Goal: Obtain resource: Obtain resource

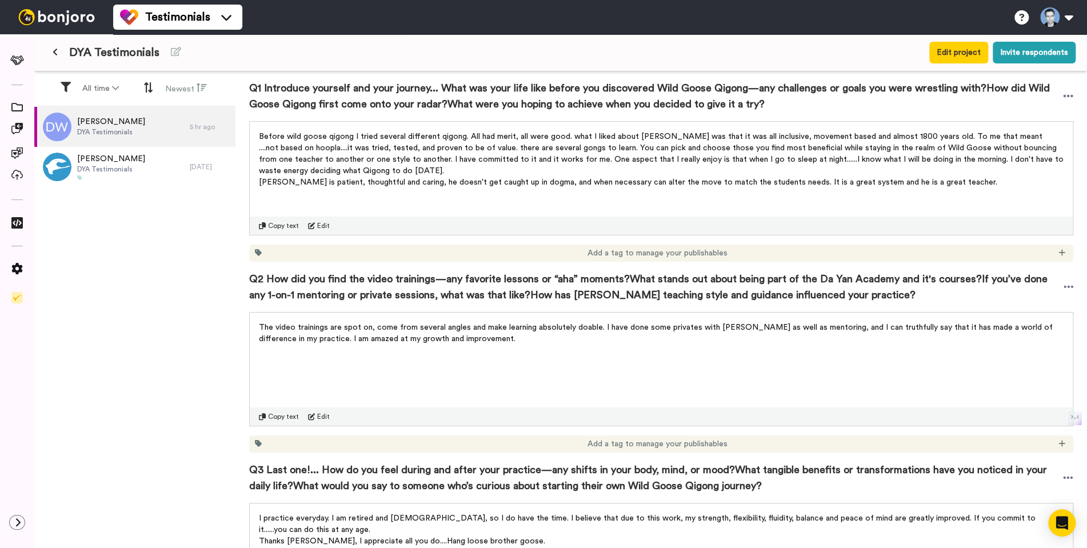
scroll to position [20, 0]
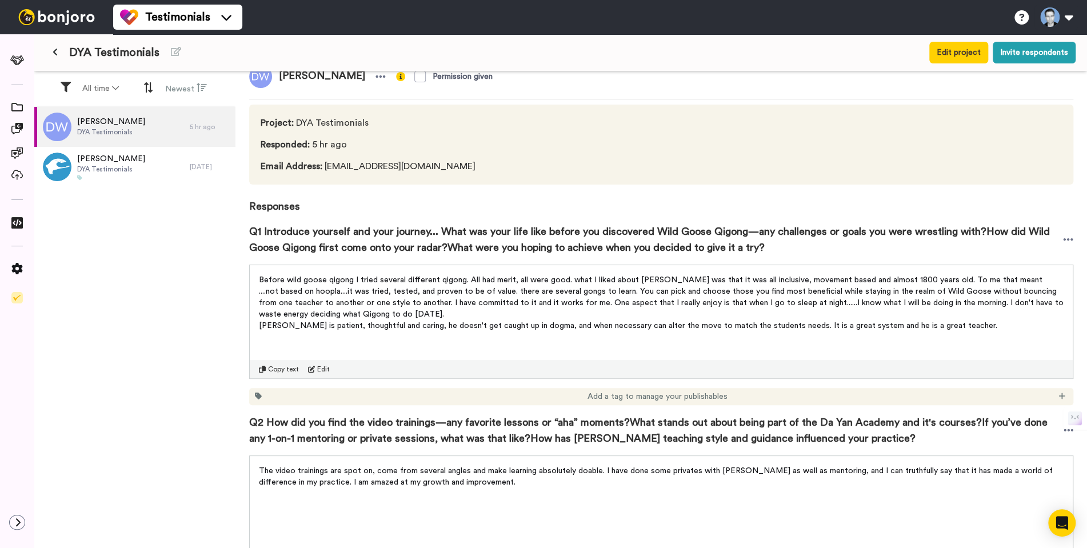
click at [277, 371] on span "Copy text" at bounding box center [283, 369] width 31 height 9
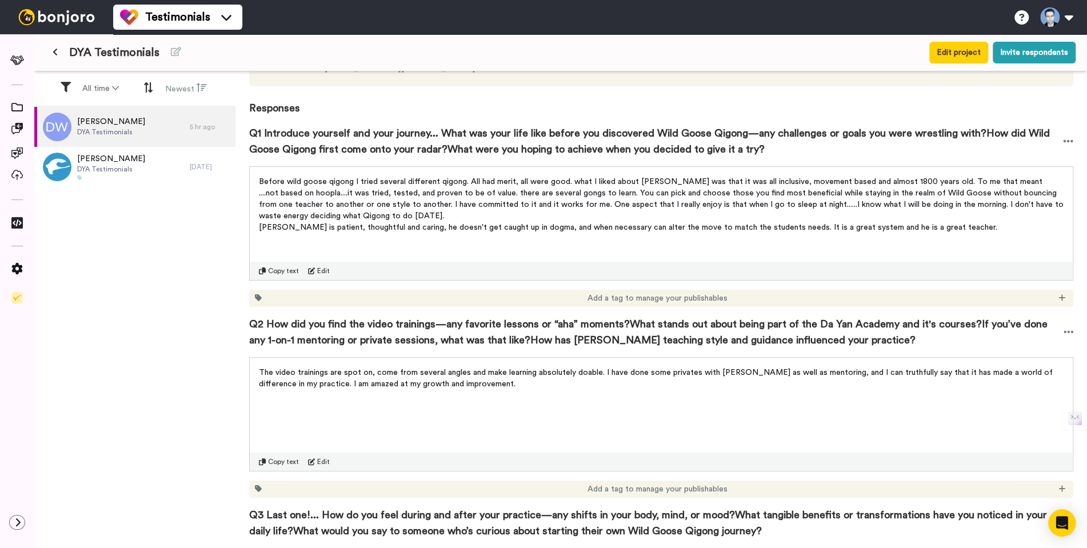
scroll to position [299, 0]
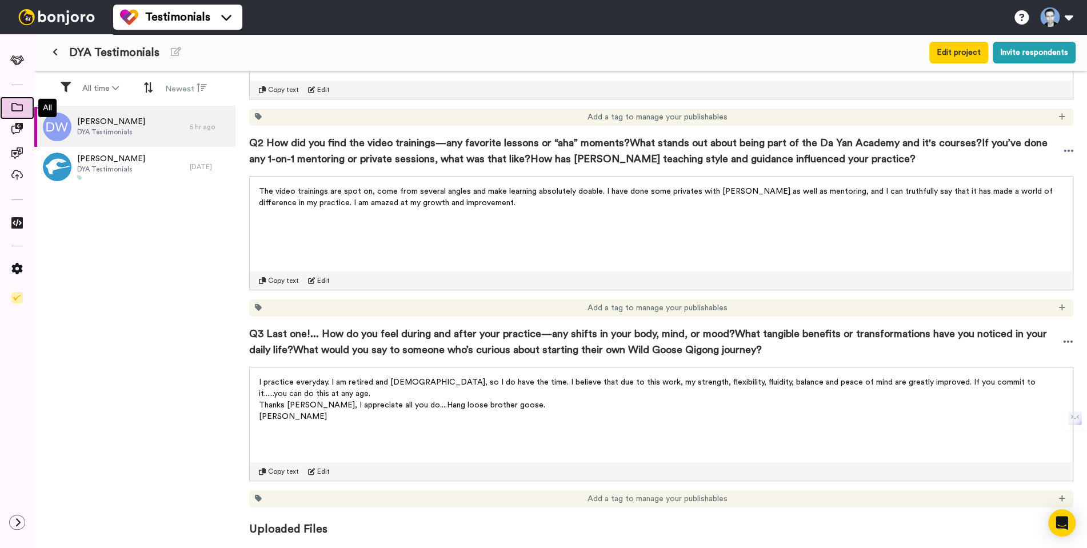
click at [18, 109] on icon at bounding box center [16, 107] width 11 height 9
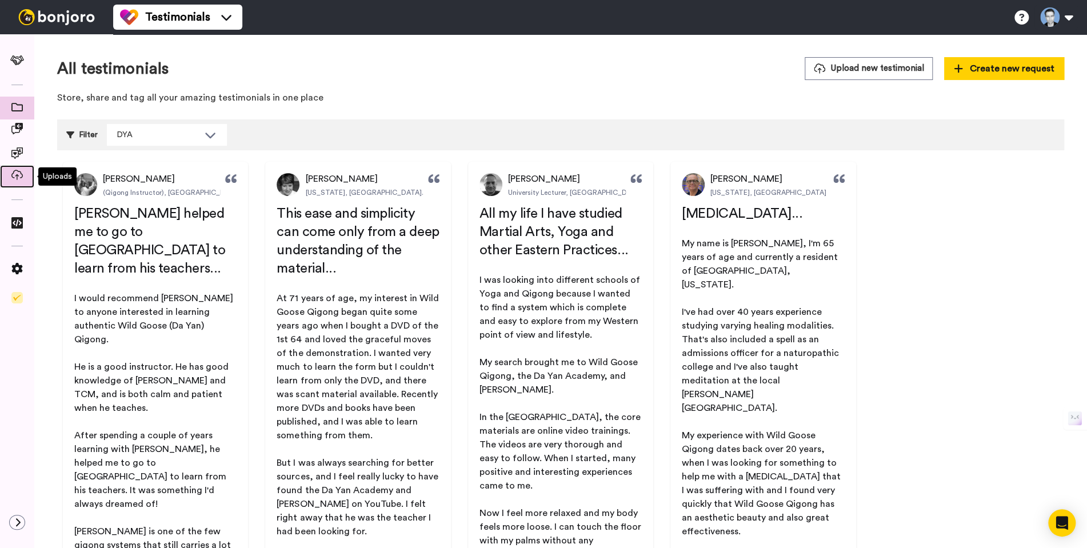
click at [19, 176] on icon at bounding box center [16, 175] width 11 height 10
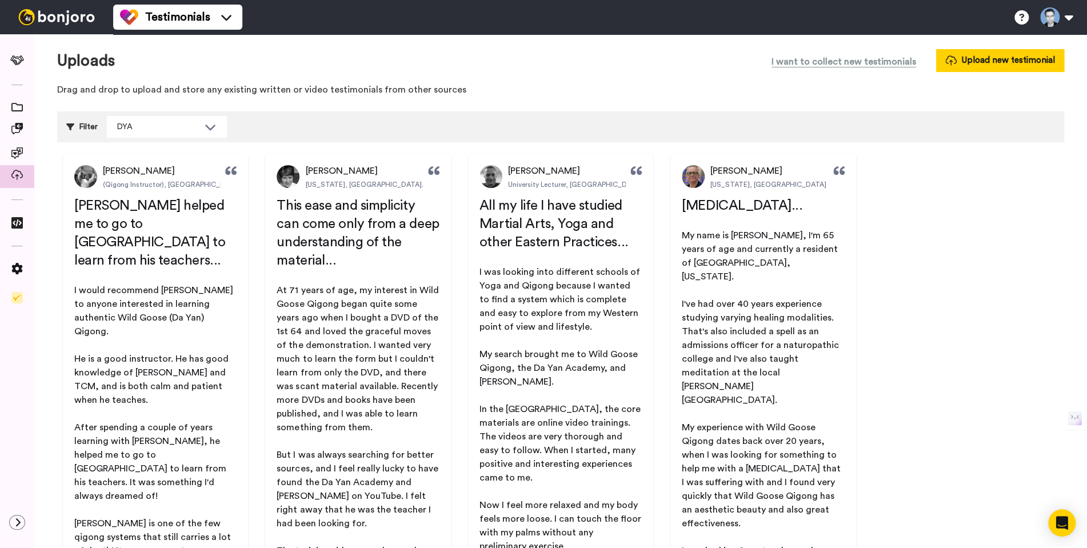
scroll to position [10, 0]
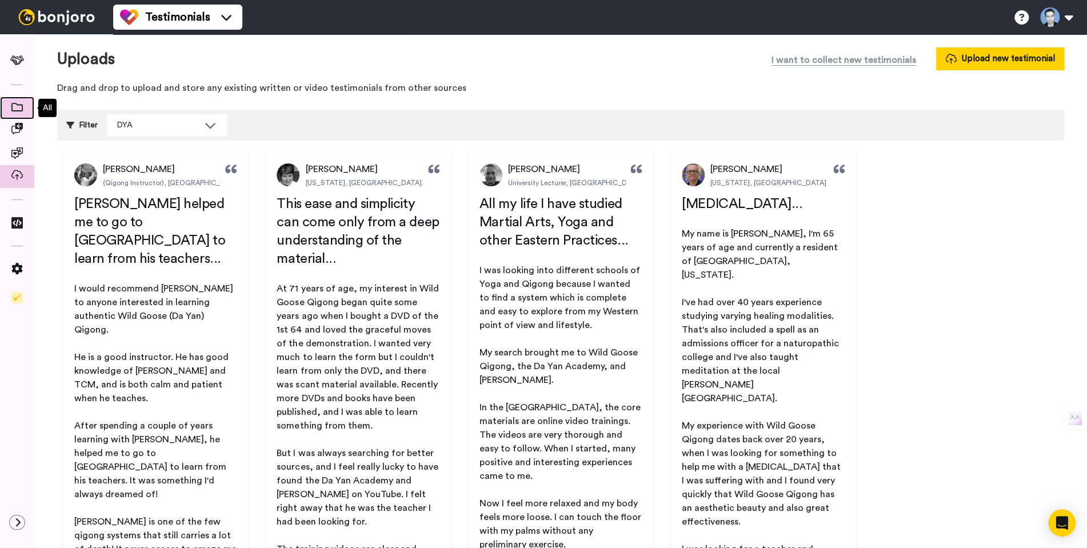
click at [13, 112] on span at bounding box center [17, 107] width 34 height 11
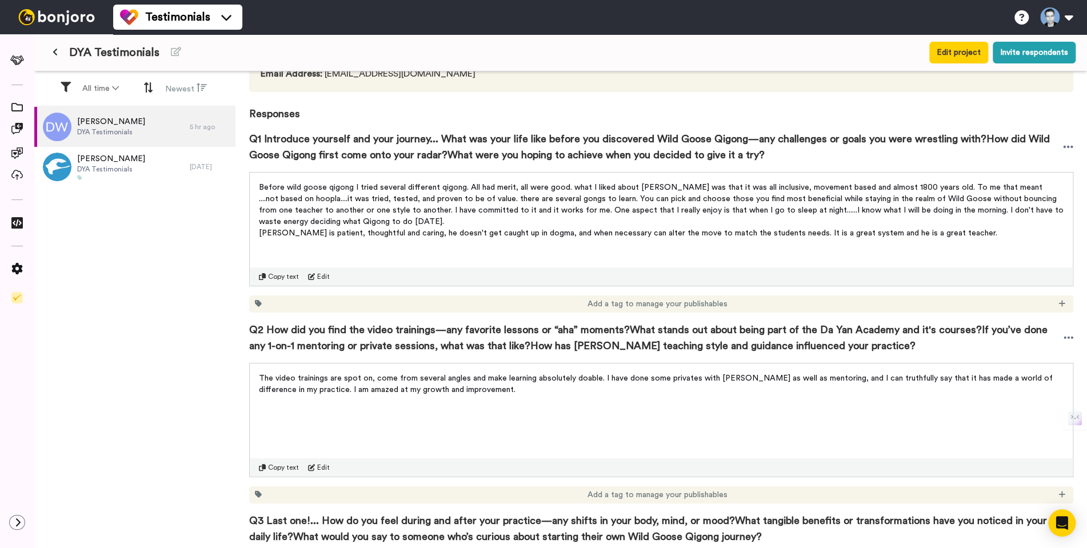
scroll to position [119, 0]
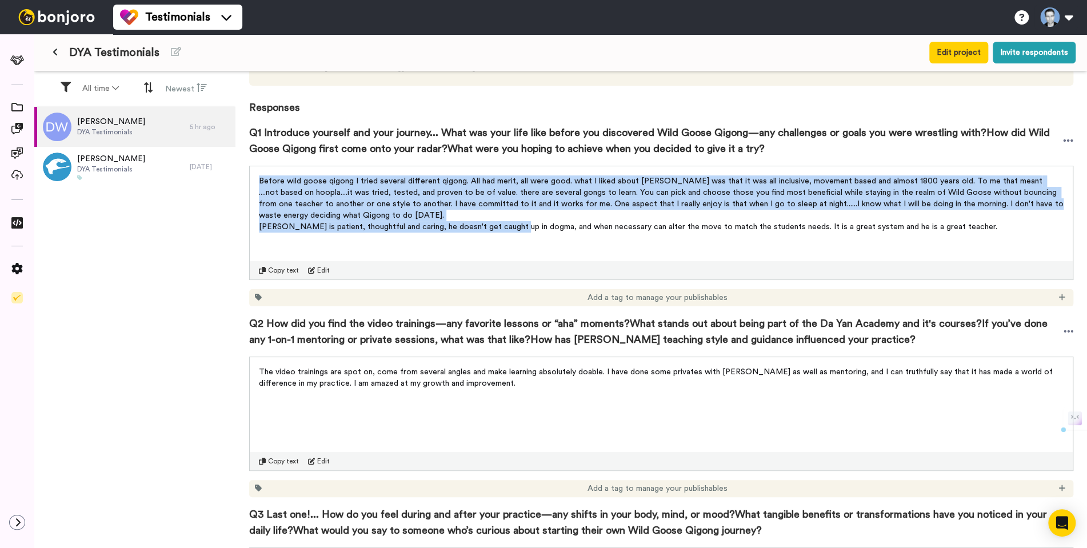
drag, startPoint x: 266, startPoint y: 184, endPoint x: 511, endPoint y: 230, distance: 249.9
click at [511, 230] on div "Before wild goose qigong I tried several different qigong. All had merit, all w…" at bounding box center [661, 215] width 805 height 80
click at [511, 230] on span "[PERSON_NAME] is patient, thoughtful and caring, he doesn't get caught up in do…" at bounding box center [628, 227] width 738 height 8
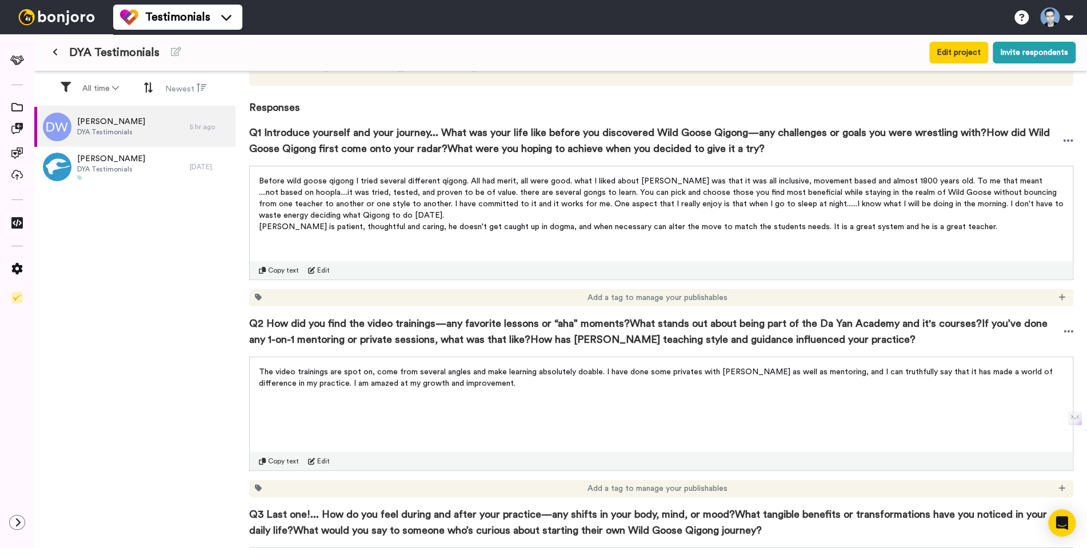
click at [276, 271] on span "Copy text" at bounding box center [283, 270] width 31 height 9
click at [284, 461] on span "Copy text" at bounding box center [283, 461] width 31 height 9
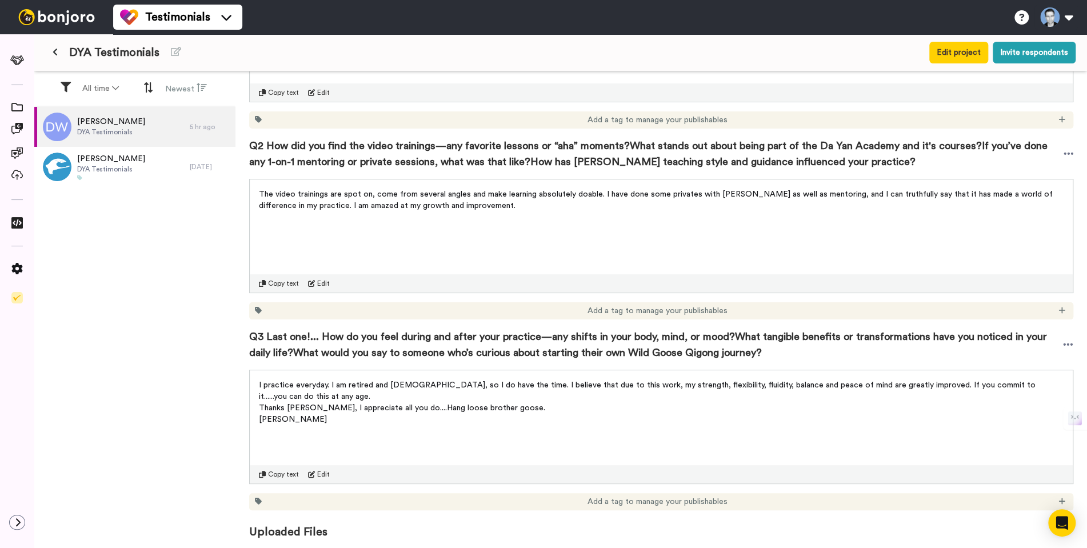
scroll to position [299, 0]
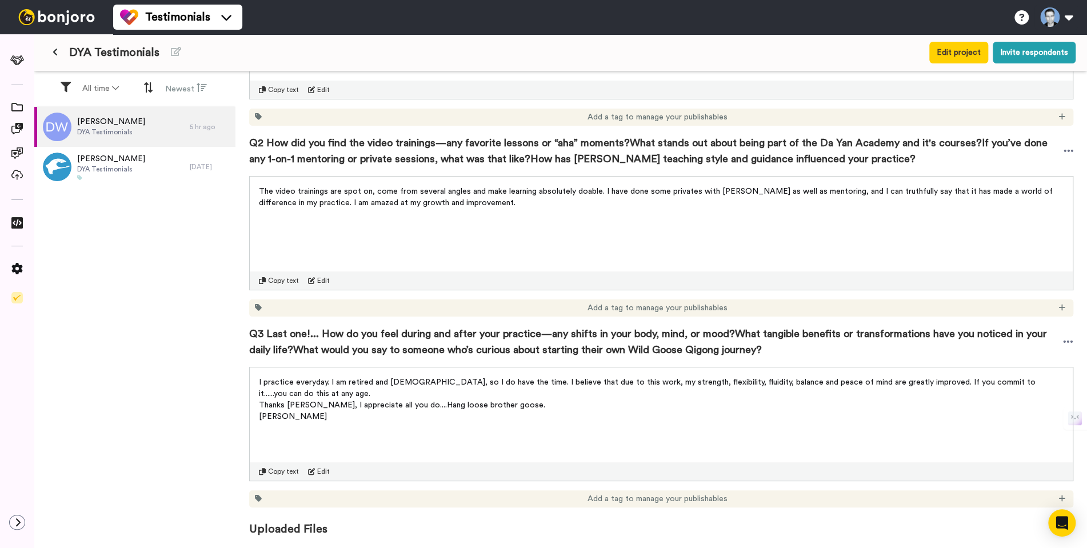
click at [286, 386] on p "I practice everyday. I am retired and [DEMOGRAPHIC_DATA], so I do have the time…" at bounding box center [661, 388] width 805 height 23
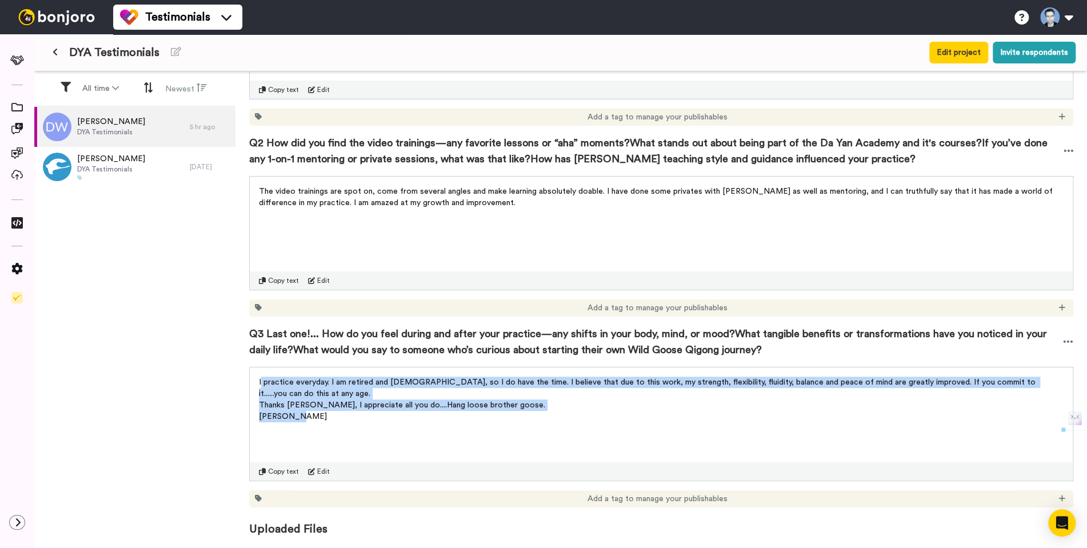
drag, startPoint x: 261, startPoint y: 383, endPoint x: 496, endPoint y: 422, distance: 238.6
click at [496, 422] on div "I practice everyday. I am retired and 75 years old, so I do have the time. I be…" at bounding box center [661, 395] width 823 height 57
click at [302, 428] on div "I practice everyday. I am retired and 75 years old, so I do have the time. I be…" at bounding box center [661, 424] width 824 height 114
drag, startPoint x: 262, startPoint y: 382, endPoint x: 458, endPoint y: 414, distance: 199.2
click at [458, 414] on div "I practice everyday. I am retired and 75 years old, so I do have the time. I be…" at bounding box center [661, 400] width 805 height 46
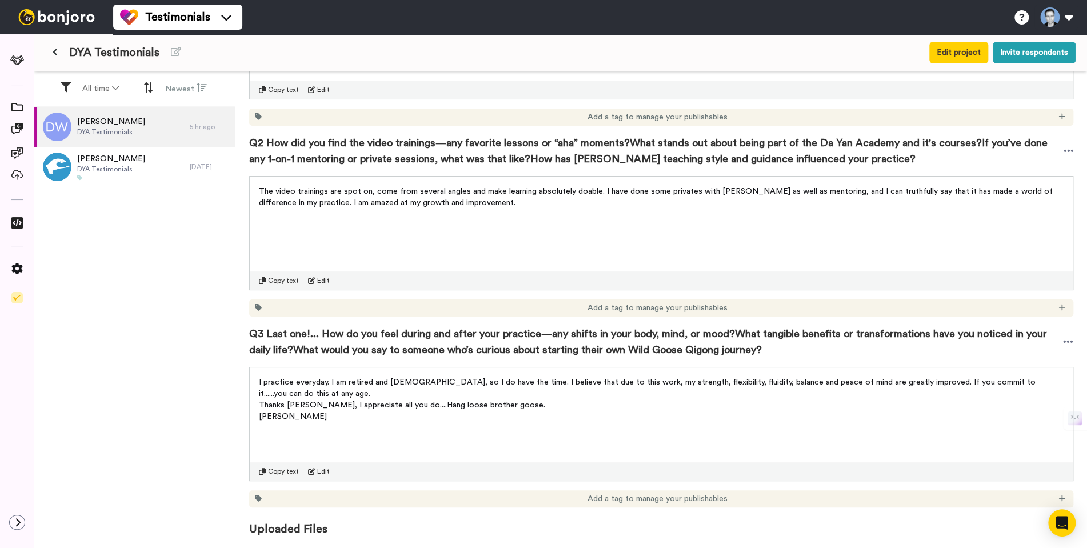
click at [278, 469] on span "Copy text" at bounding box center [283, 471] width 31 height 9
